Goal: Information Seeking & Learning: Learn about a topic

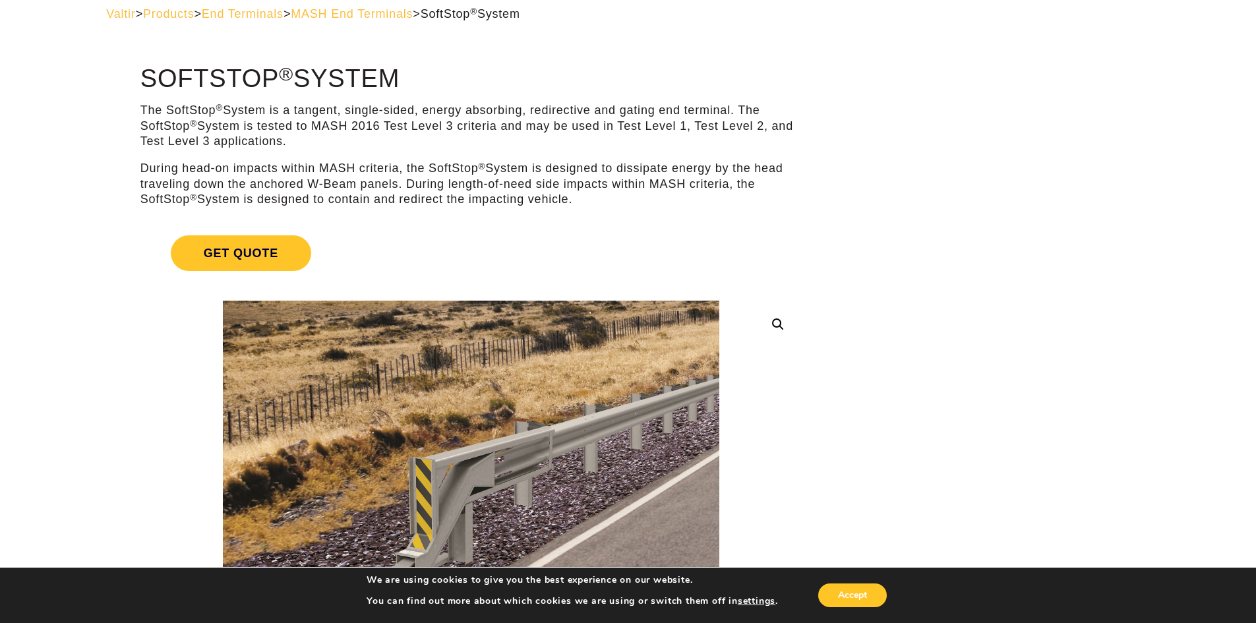
scroll to position [132, 0]
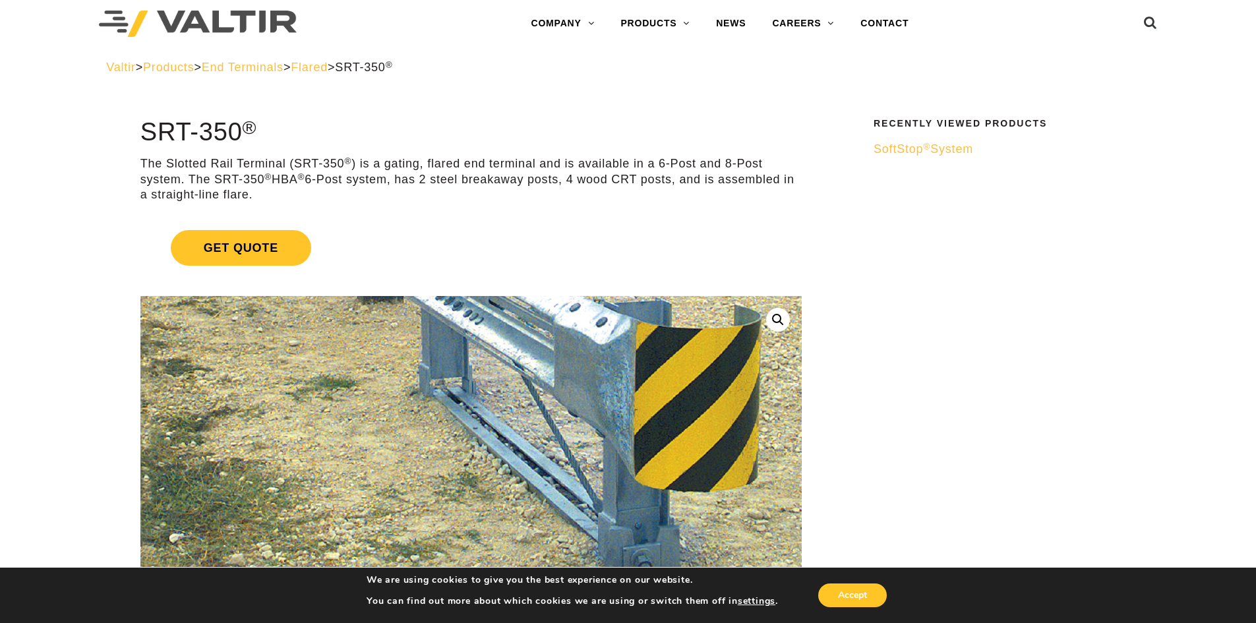
scroll to position [12, 0]
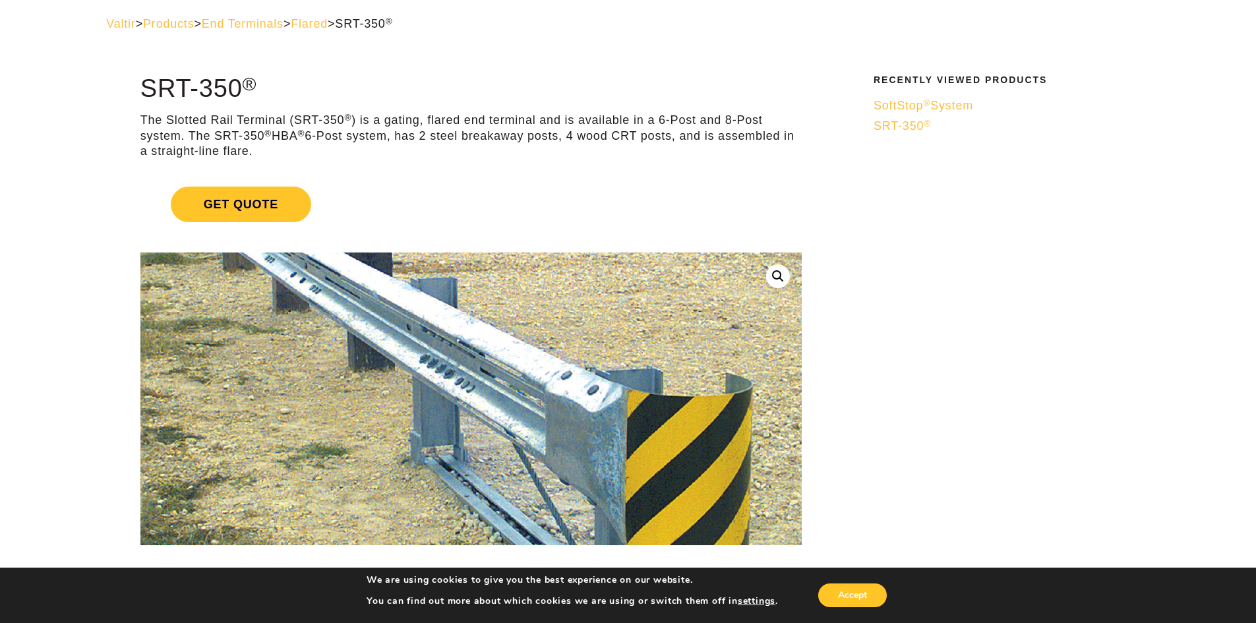
scroll to position [132, 0]
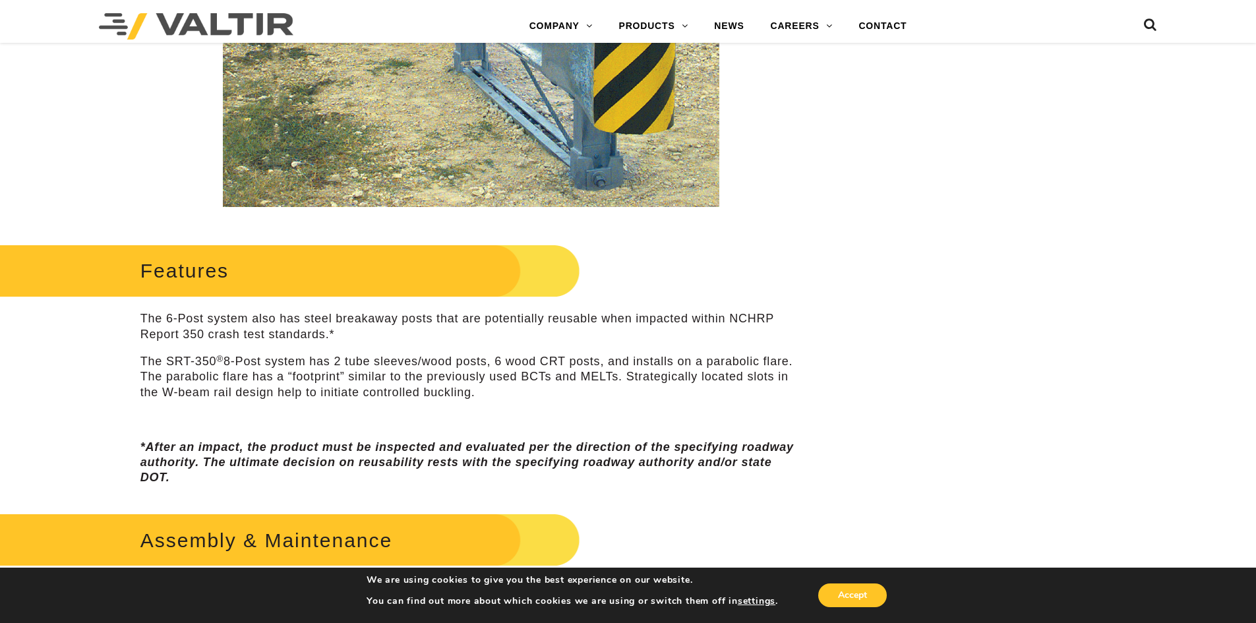
scroll to position [396, 0]
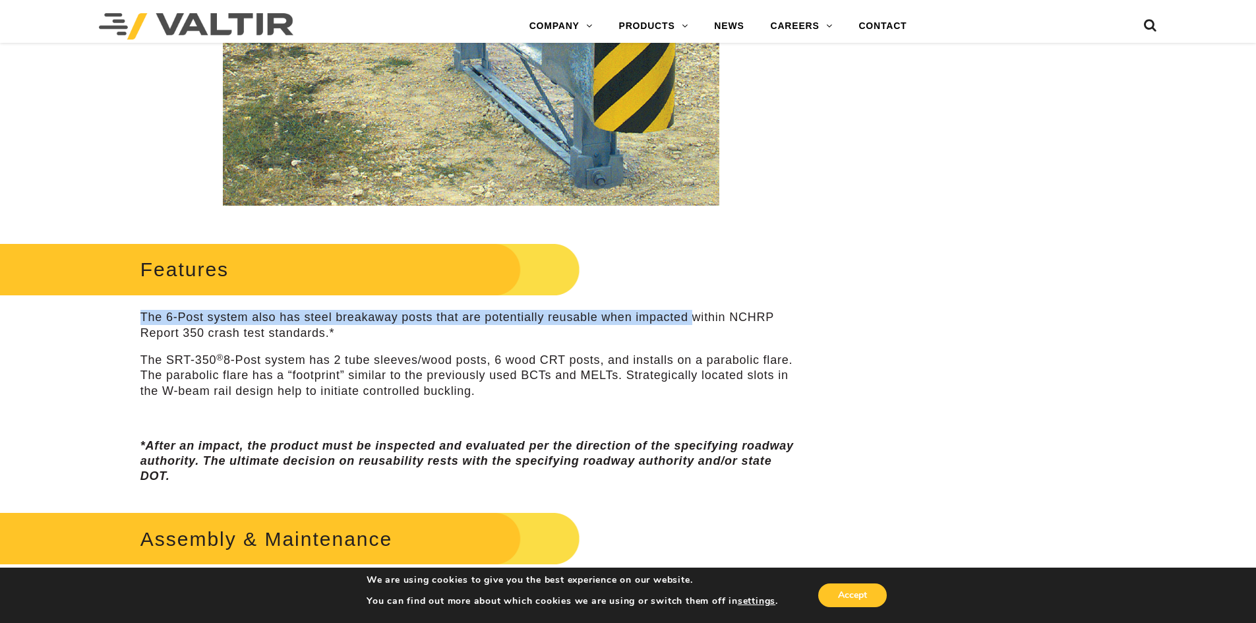
drag, startPoint x: 142, startPoint y: 318, endPoint x: 695, endPoint y: 324, distance: 552.4
click at [695, 324] on p "The 6-Post system also has steel breakaway posts that are potentially reusable …" at bounding box center [470, 325] width 661 height 31
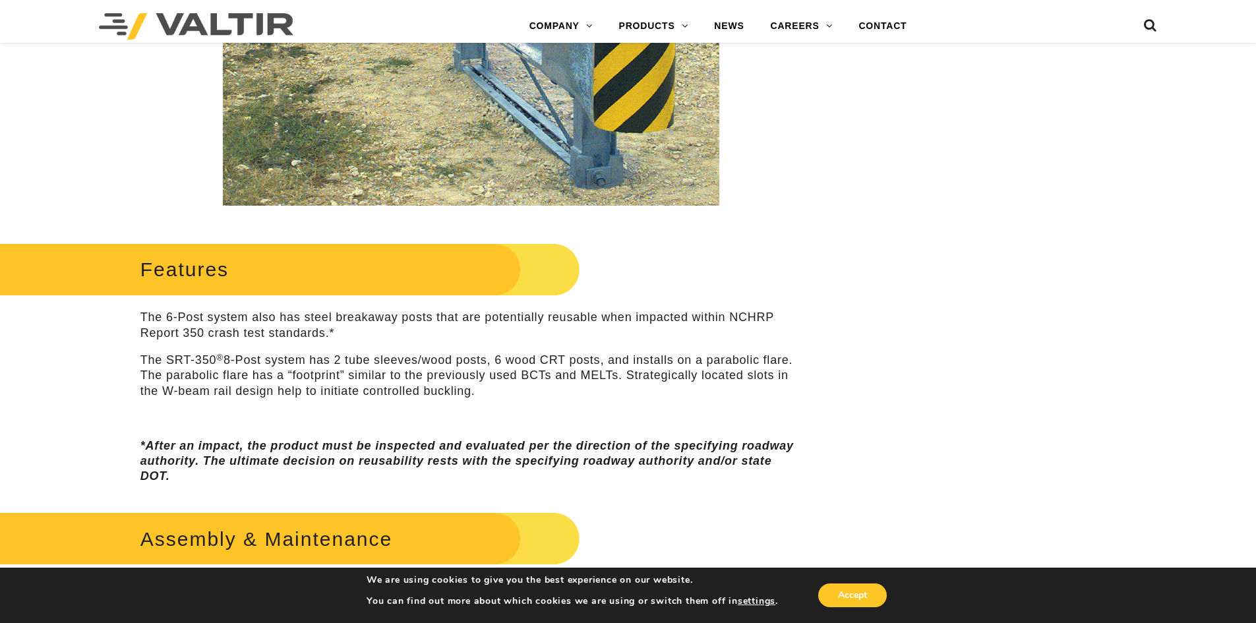
click at [742, 330] on p "The 6-Post system also has steel breakaway posts that are potentially reusable …" at bounding box center [470, 325] width 661 height 31
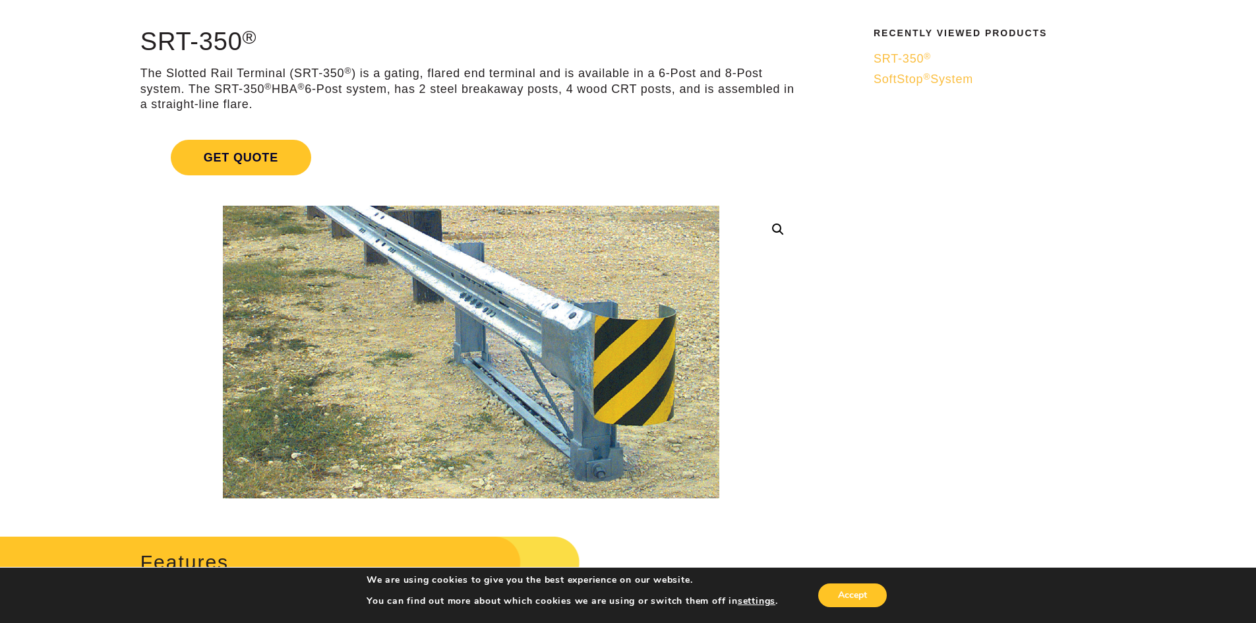
scroll to position [66, 0]
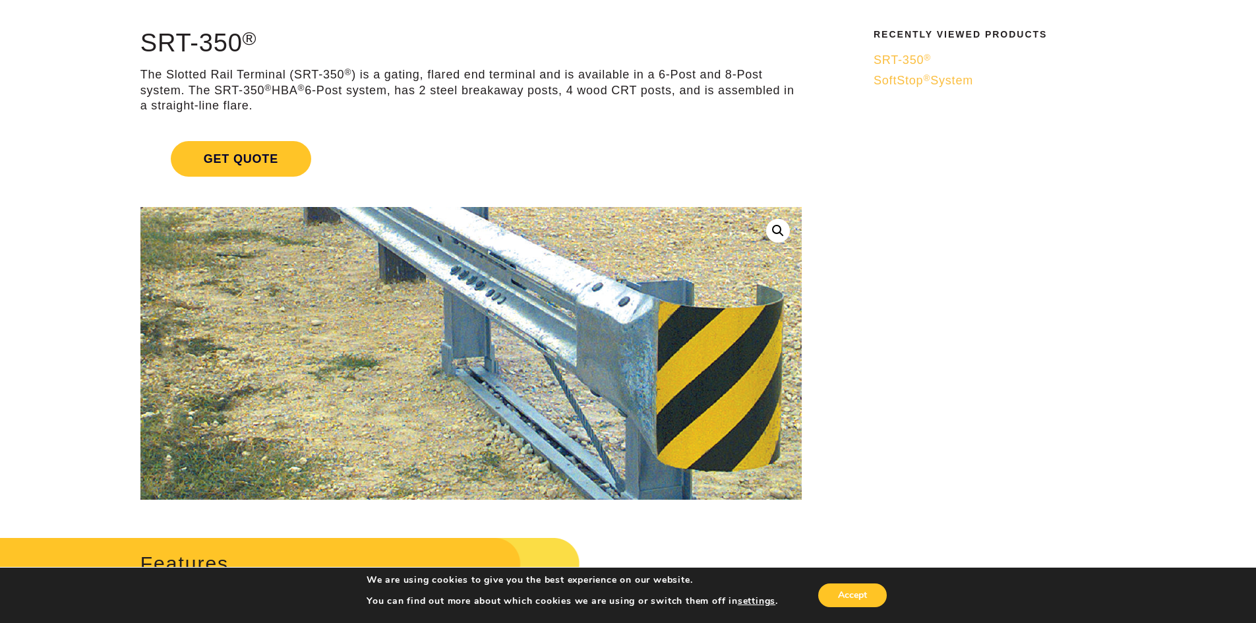
scroll to position [132, 0]
